Goal: Find specific page/section: Find specific page/section

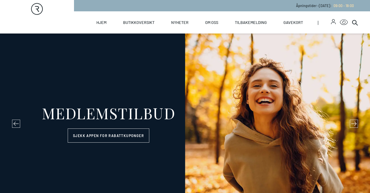
select select "NO"
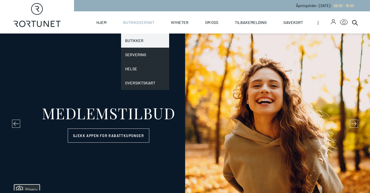
click at [136, 40] on link "Butikker" at bounding box center [145, 40] width 48 height 14
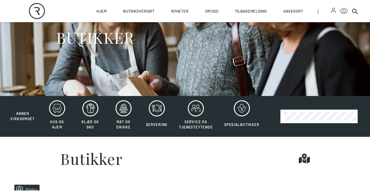
scroll to position [58, 0]
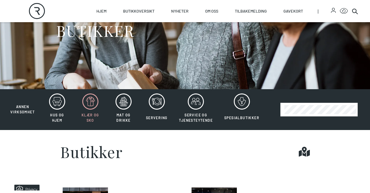
click at [90, 104] on icon at bounding box center [90, 101] width 16 height 16
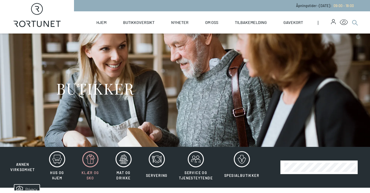
click at [357, 23] on icon at bounding box center [355, 22] width 6 height 6
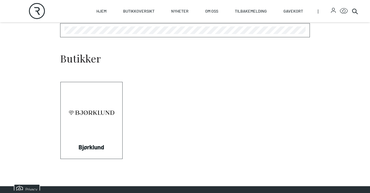
scroll to position [167, 0]
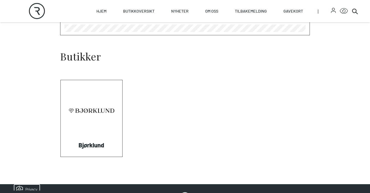
click at [61, 156] on link "Visit: Bjørklund" at bounding box center [61, 156] width 0 height 0
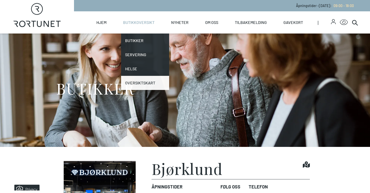
click at [139, 82] on link "Oversiktskart" at bounding box center [145, 83] width 48 height 14
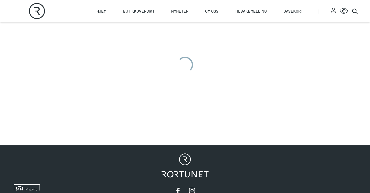
scroll to position [201, 0]
